Goal: Task Accomplishment & Management: Use online tool/utility

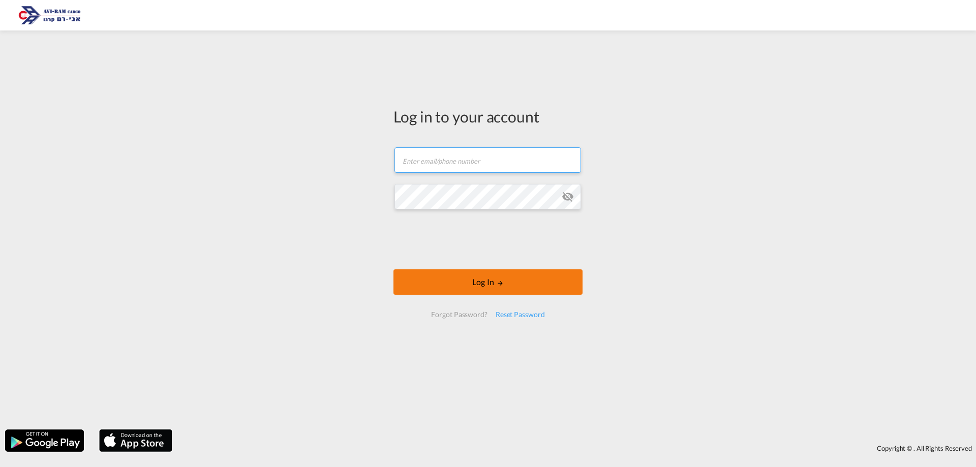
type input "[EMAIL_ADDRESS][DOMAIN_NAME]"
click at [465, 285] on button "Log In" at bounding box center [487, 281] width 189 height 25
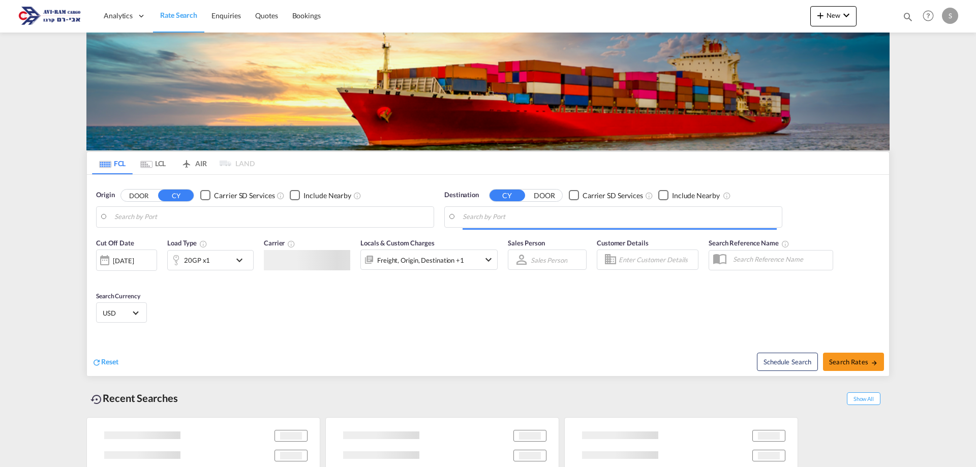
type input "[GEOGRAPHIC_DATA], [GEOGRAPHIC_DATA]"
type input "Ashdod, ILASH"
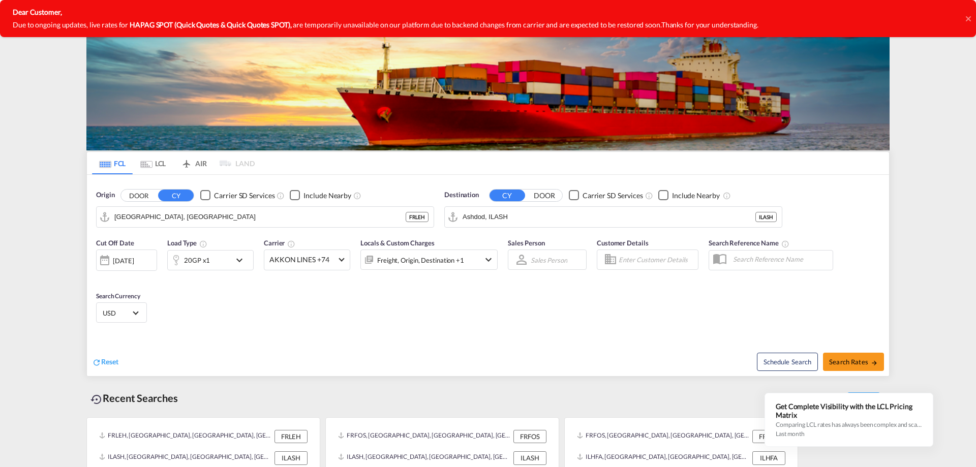
click at [966, 18] on icon at bounding box center [967, 18] width 5 height 5
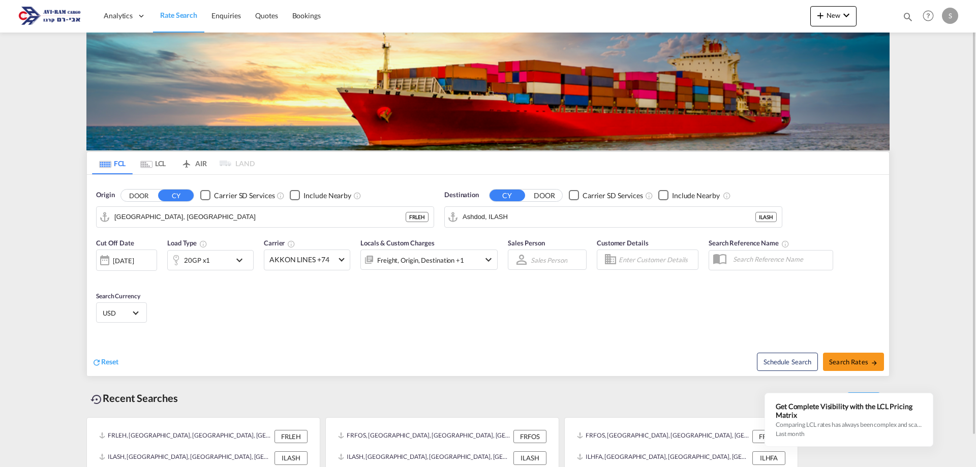
click at [909, 17] on md-icon "icon-magnify" at bounding box center [907, 16] width 11 height 11
click at [784, 16] on input at bounding box center [831, 17] width 127 height 18
click at [933, 50] on md-content "Bookings Quotes Enquiries Help Resources Product Release S My Profile Logout FC…" at bounding box center [488, 233] width 976 height 467
click at [67, 106] on md-content "Bookings Quotes Enquiries Help Resources Product Release S My Profile Logout FC…" at bounding box center [488, 233] width 976 height 467
click at [163, 167] on md-tab-item "LCL" at bounding box center [153, 163] width 41 height 22
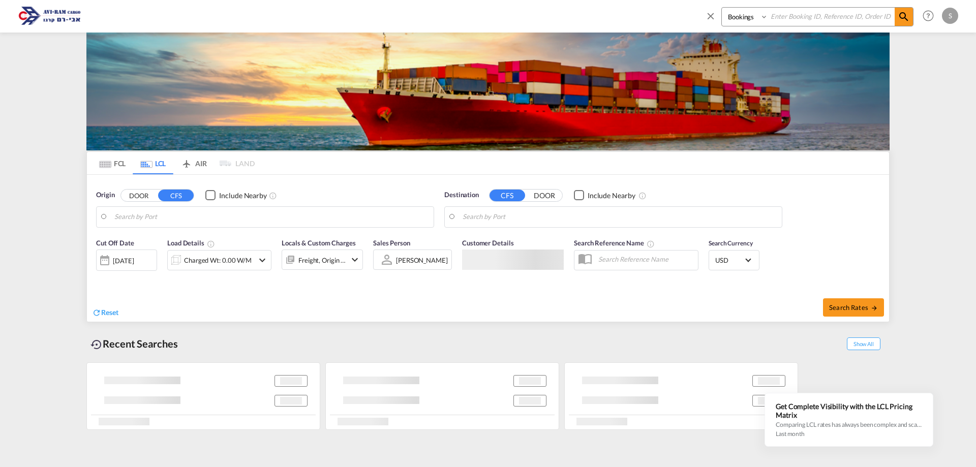
click at [711, 15] on md-icon "icon-close" at bounding box center [710, 15] width 11 height 11
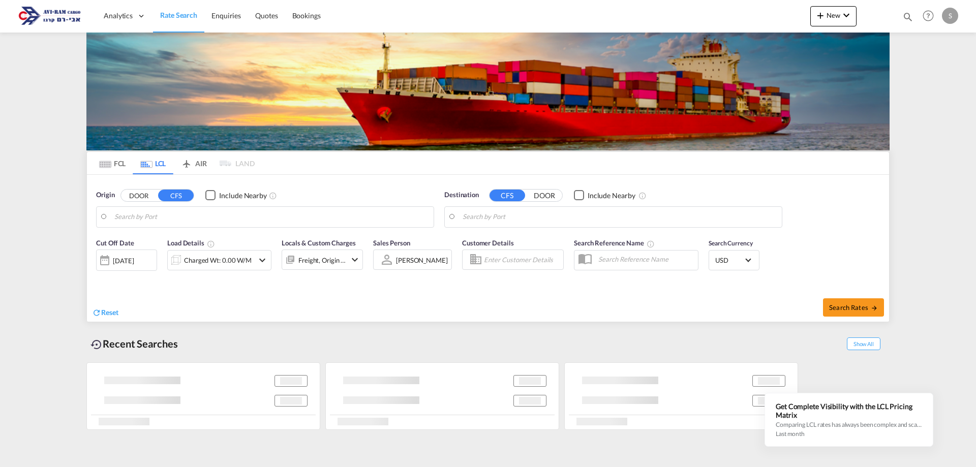
type input "[GEOGRAPHIC_DATA], ITRAN"
type input "Ashdod, ILASH"
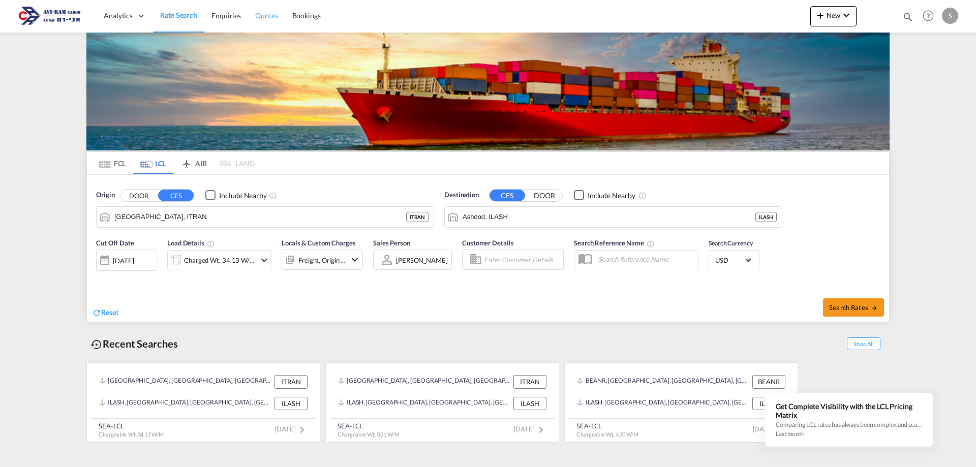
click at [262, 16] on span "Quotes" at bounding box center [266, 15] width 22 height 9
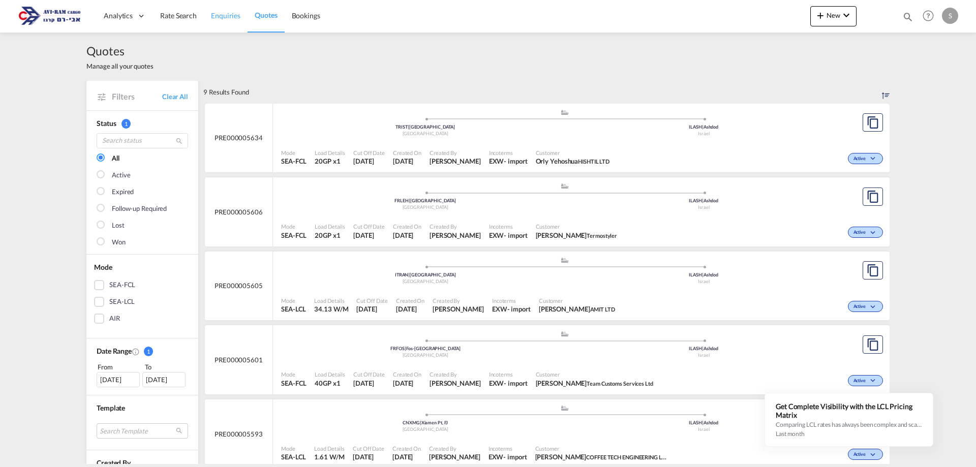
click at [227, 18] on span "Enquiries" at bounding box center [225, 15] width 29 height 9
